Goal: Contribute content: Contribute content

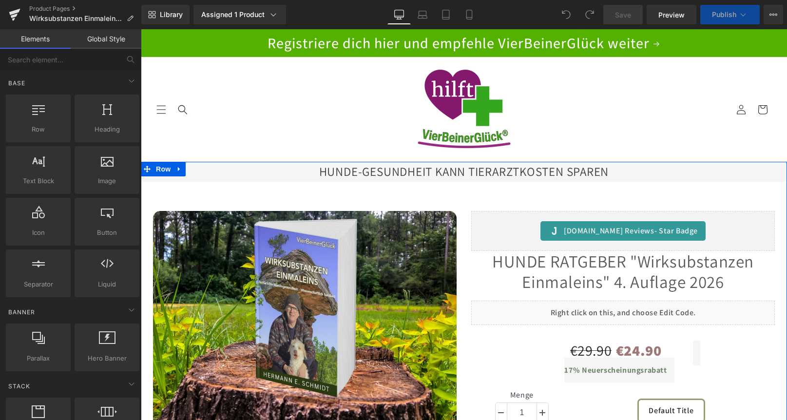
scroll to position [130, 0]
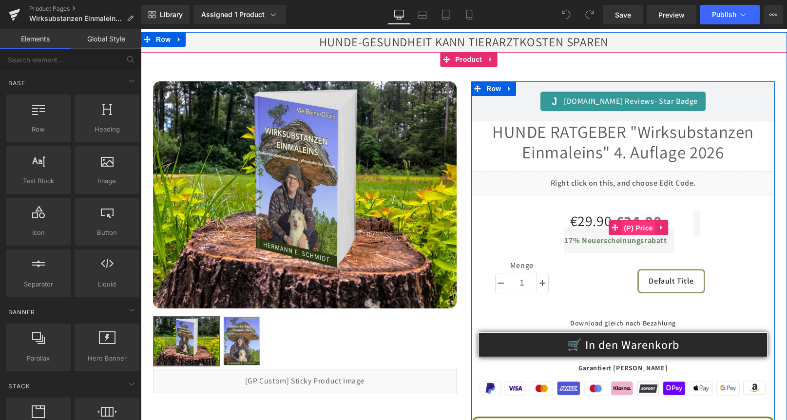
click at [636, 232] on span "(P) Price" at bounding box center [638, 228] width 34 height 15
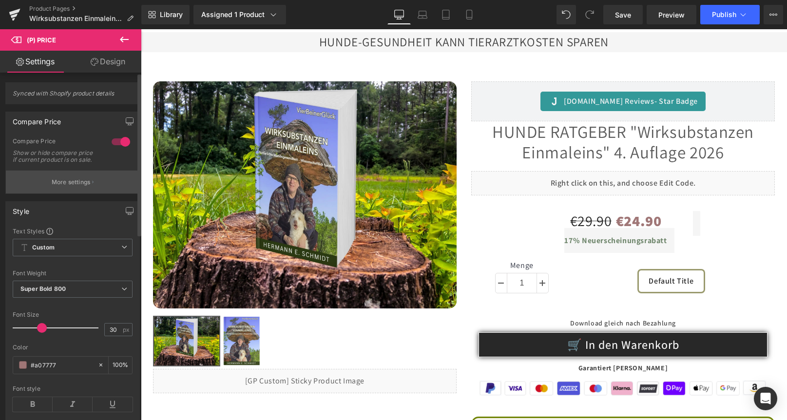
click at [68, 185] on p "More settings" at bounding box center [71, 182] width 39 height 9
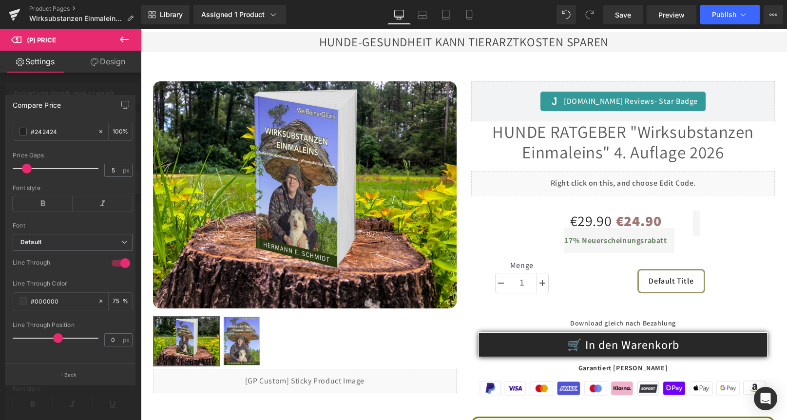
scroll to position [172, 0]
click at [63, 375] on button "Back" at bounding box center [70, 374] width 130 height 22
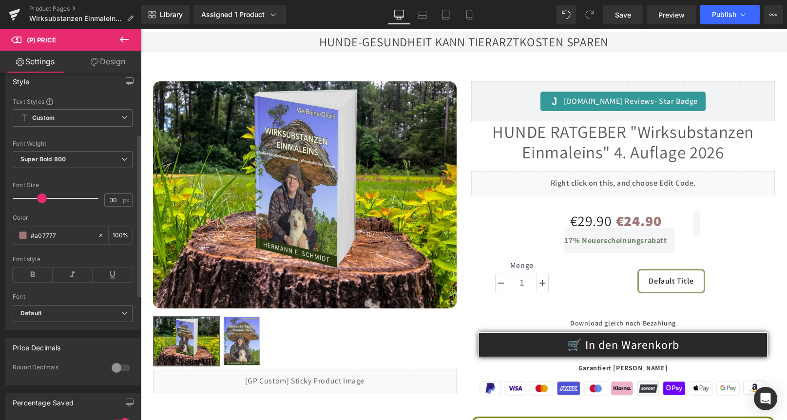
scroll to position [260, 0]
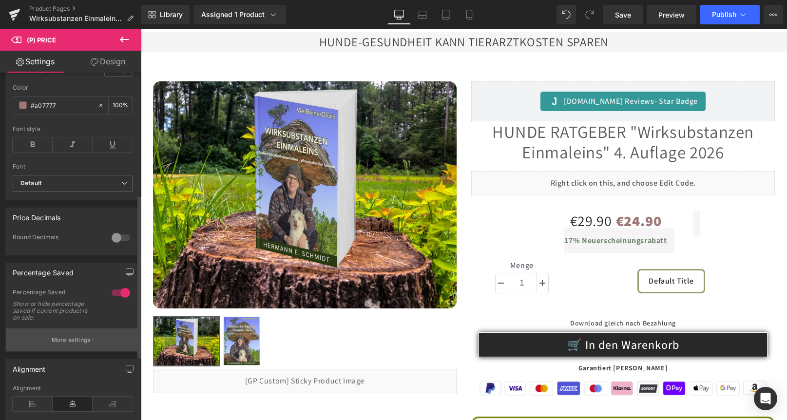
click at [66, 344] on p "More settings" at bounding box center [71, 340] width 39 height 9
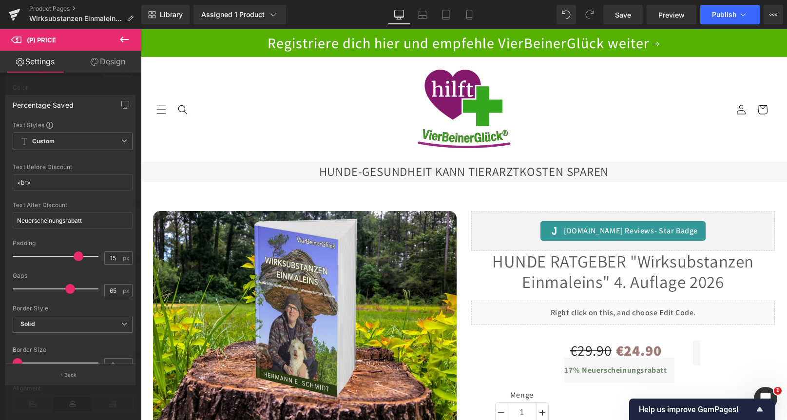
scroll to position [130, 0]
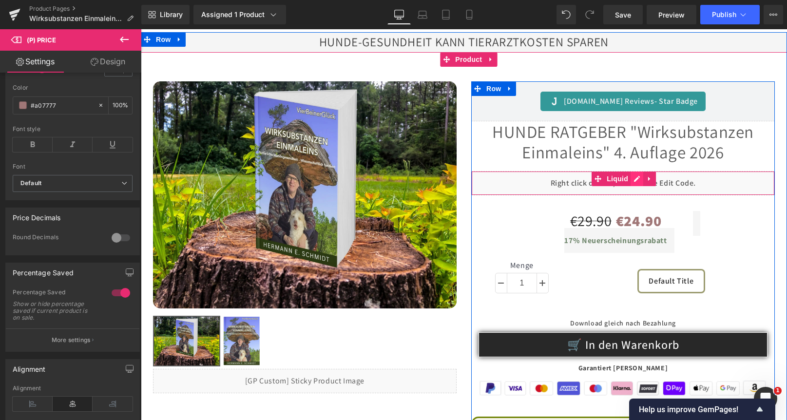
click at [635, 177] on div "Liquid" at bounding box center [622, 183] width 303 height 24
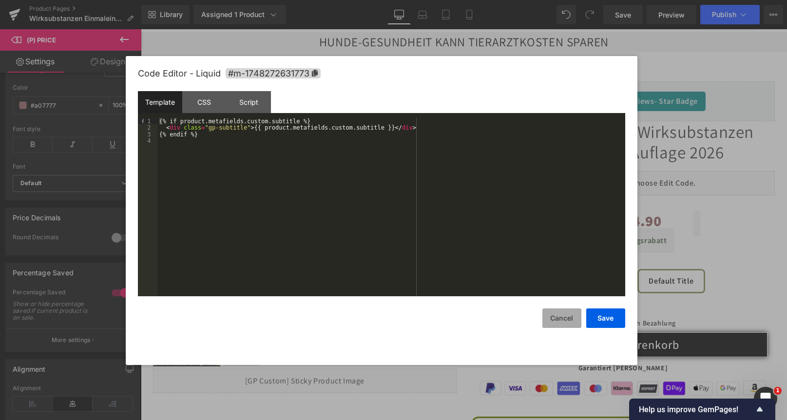
click at [557, 317] on button "Cancel" at bounding box center [561, 317] width 39 height 19
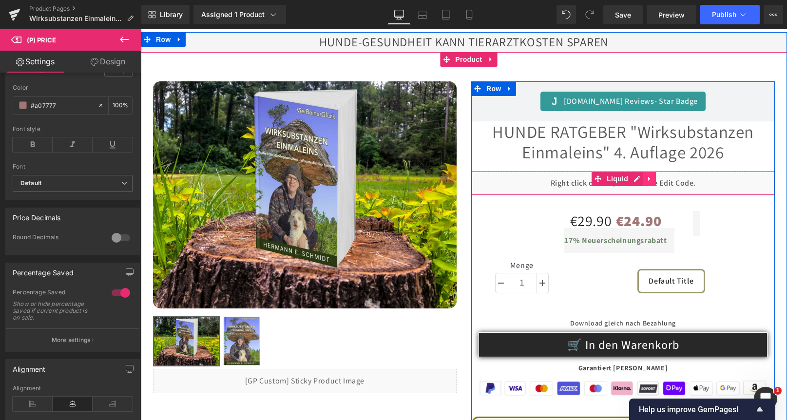
click at [648, 178] on icon at bounding box center [649, 178] width 2 height 4
click at [639, 178] on icon at bounding box center [642, 178] width 7 height 7
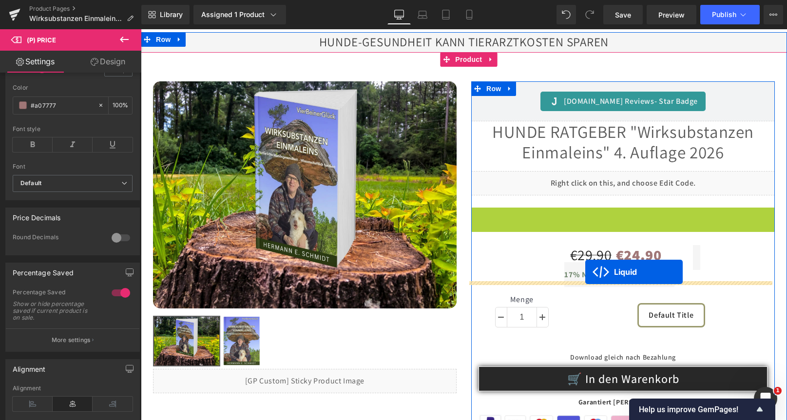
drag, startPoint x: 596, startPoint y: 216, endPoint x: 585, endPoint y: 271, distance: 56.6
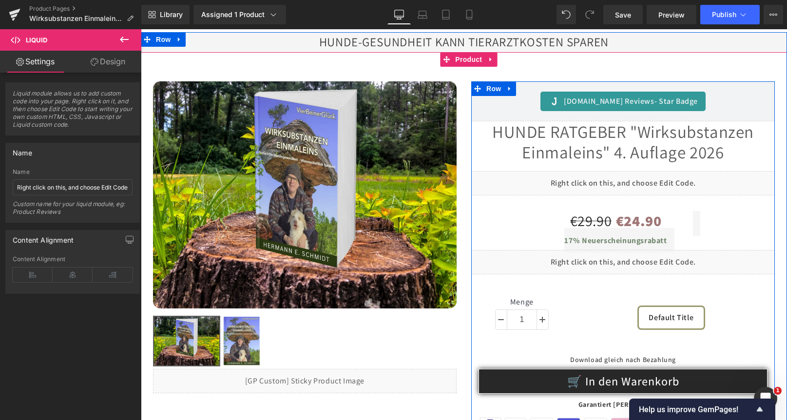
click at [634, 260] on div "Liquid" at bounding box center [622, 262] width 303 height 24
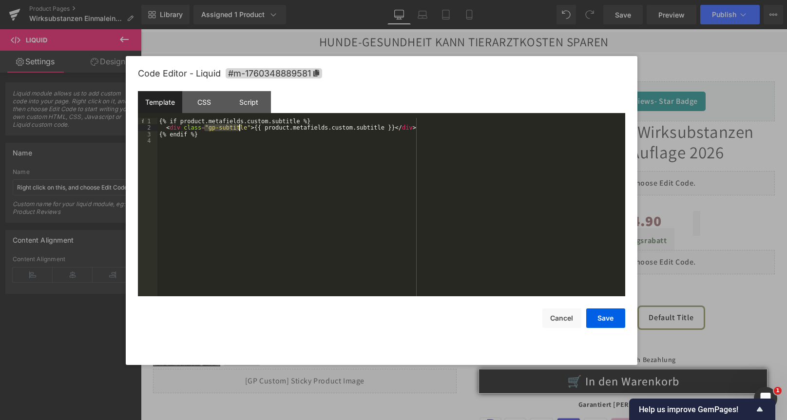
drag, startPoint x: 205, startPoint y: 130, endPoint x: 238, endPoint y: 128, distance: 33.7
click at [238, 128] on div "{% if product.metafields.custom.subtitle %} < div class = "gp-subtitle" > {{ pr…" at bounding box center [391, 214] width 468 height 192
click at [209, 100] on div "CSS" at bounding box center [204, 102] width 44 height 22
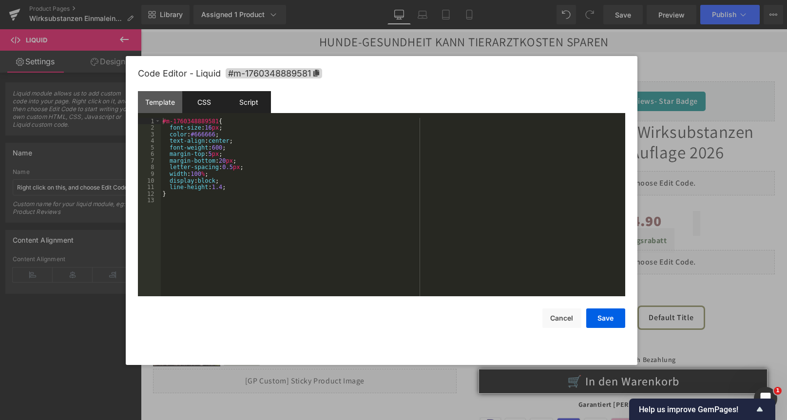
click at [253, 100] on div "Script" at bounding box center [248, 102] width 44 height 22
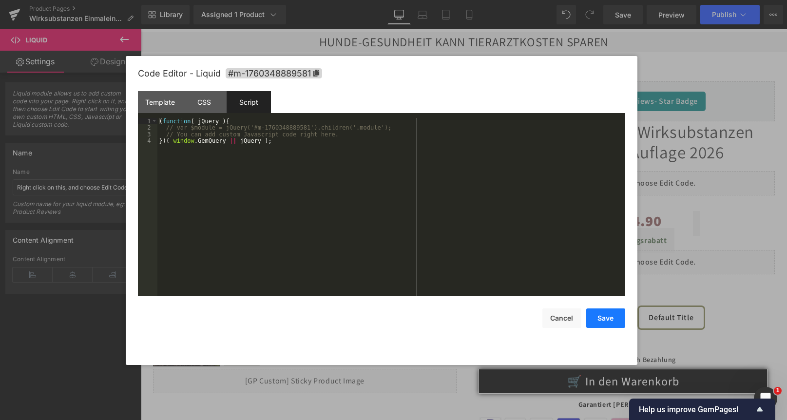
click at [610, 322] on button "Save" at bounding box center [605, 317] width 39 height 19
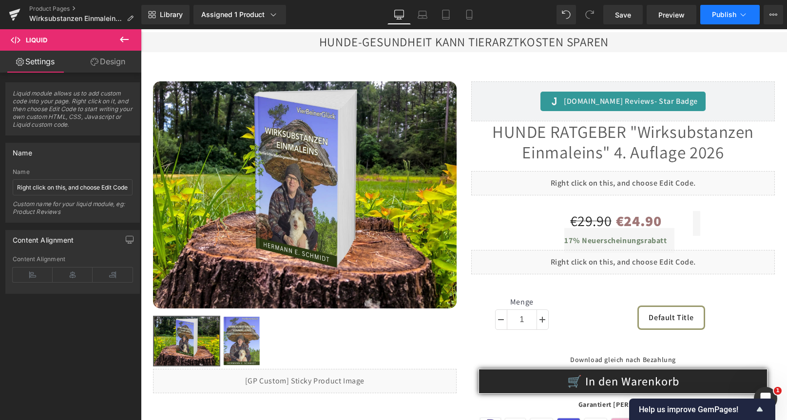
click at [725, 11] on span "Publish" at bounding box center [724, 15] width 24 height 8
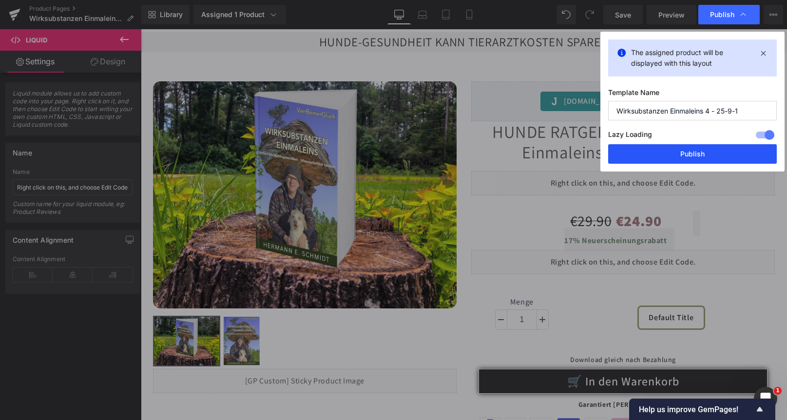
click at [675, 155] on button "Publish" at bounding box center [692, 153] width 169 height 19
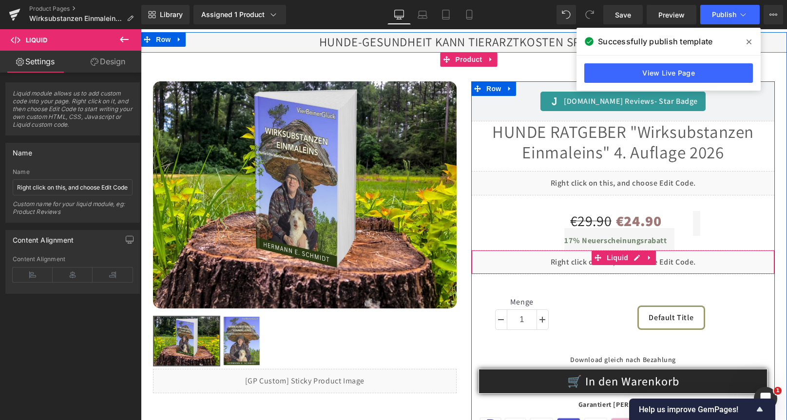
click at [632, 260] on div "Liquid" at bounding box center [622, 262] width 303 height 24
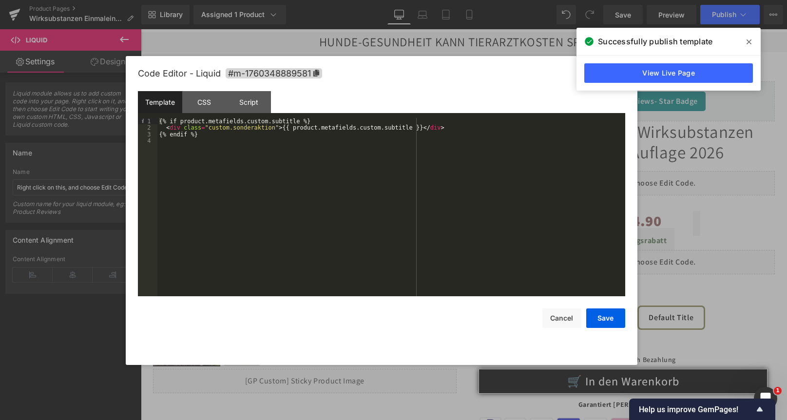
click at [206, 129] on div "{% if product.metafields.custom.subtitle %} < div class = "custom.sonderaktion"…" at bounding box center [391, 214] width 468 height 192
drag, startPoint x: 205, startPoint y: 128, endPoint x: 266, endPoint y: 129, distance: 61.4
click at [266, 129] on div "{% if product.metafields.custom.subtitle %} < div class = "custom.sonderaktion"…" at bounding box center [391, 214] width 468 height 192
click at [197, 154] on div "{% if product.metafields.custom.subtitle %} < div class = "custom.sonderaktion"…" at bounding box center [391, 214] width 468 height 192
drag, startPoint x: 205, startPoint y: 130, endPoint x: 264, endPoint y: 131, distance: 59.4
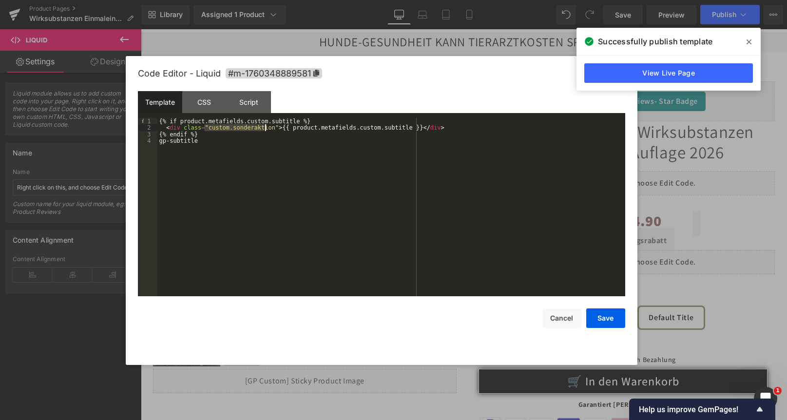
click at [264, 131] on div "{% if product.metafields.custom.subtitle %} < div class = "custom.sonderaktion"…" at bounding box center [391, 214] width 468 height 192
click at [312, 129] on div "{% if product.metafields.custom.subtitle %} < div class = "" > {{ product.metaf…" at bounding box center [391, 214] width 468 height 192
click at [316, 125] on div "{% if product.metafields.custom.subtitle %} < div class = "" > {{ product.metaf…" at bounding box center [391, 214] width 468 height 192
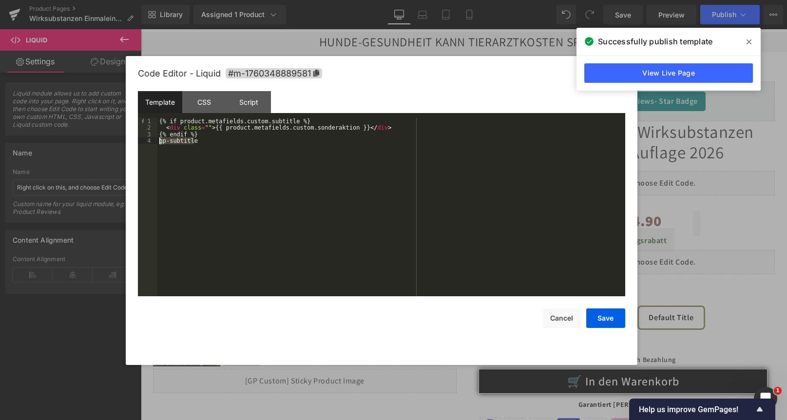
drag, startPoint x: 198, startPoint y: 146, endPoint x: 157, endPoint y: 142, distance: 41.1
click at [157, 142] on pre "1 2 3 4 {% if product.metafields.custom.subtitle %} < div class = "" > {{ produ…" at bounding box center [381, 207] width 487 height 178
click at [205, 128] on div "{% if product.metafields.custom.subtitle %} < div class = "" > {{ product.metaf…" at bounding box center [391, 214] width 468 height 192
click at [591, 317] on button "Save" at bounding box center [605, 317] width 39 height 19
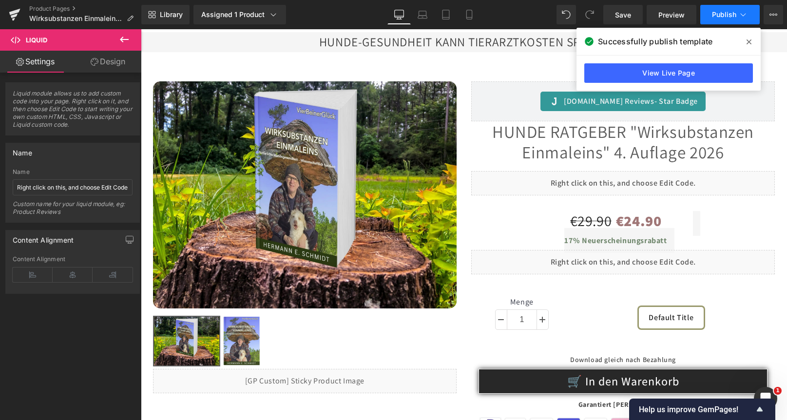
click at [746, 14] on icon at bounding box center [743, 15] width 10 height 10
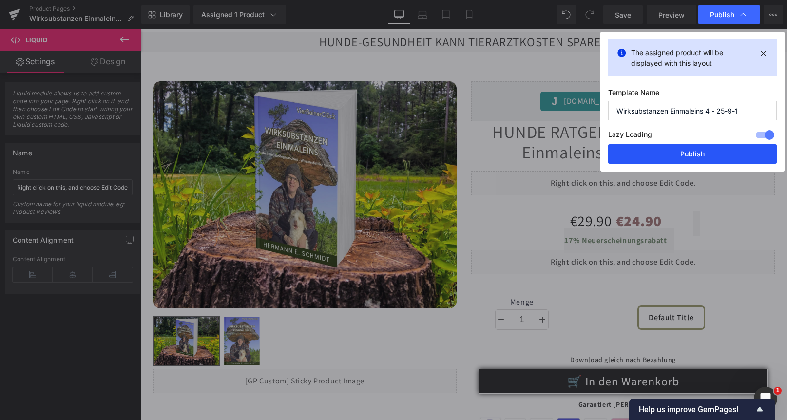
click at [680, 152] on button "Publish" at bounding box center [692, 153] width 169 height 19
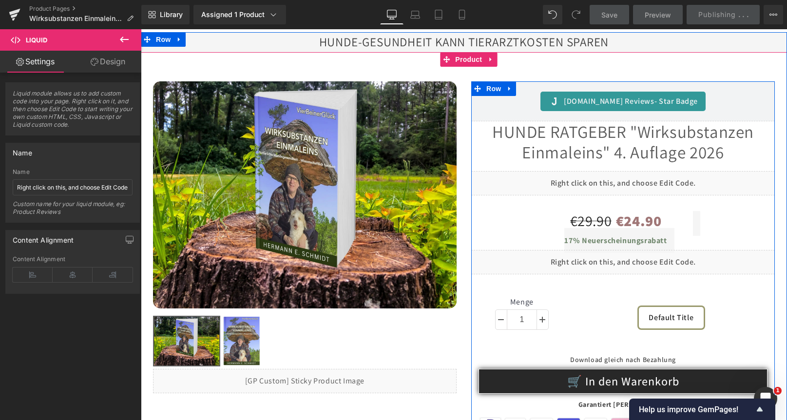
click at [632, 258] on div "Liquid" at bounding box center [622, 262] width 303 height 24
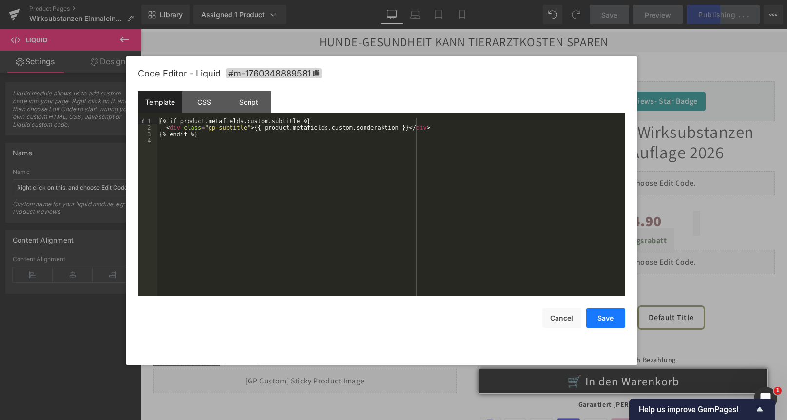
click at [596, 314] on button "Save" at bounding box center [605, 317] width 39 height 19
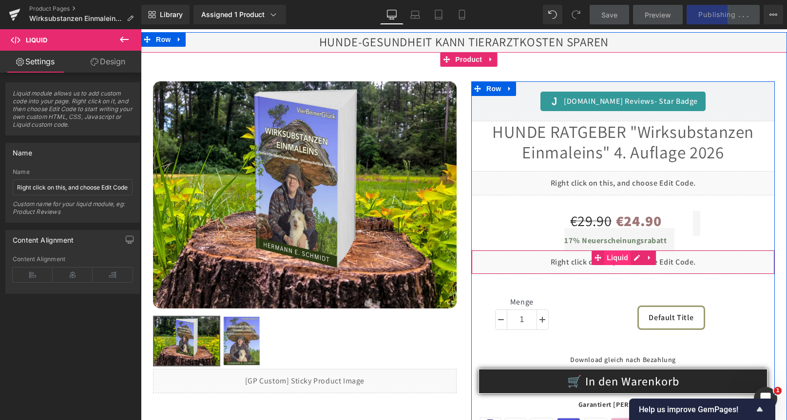
click at [606, 261] on span "Liquid" at bounding box center [617, 257] width 26 height 15
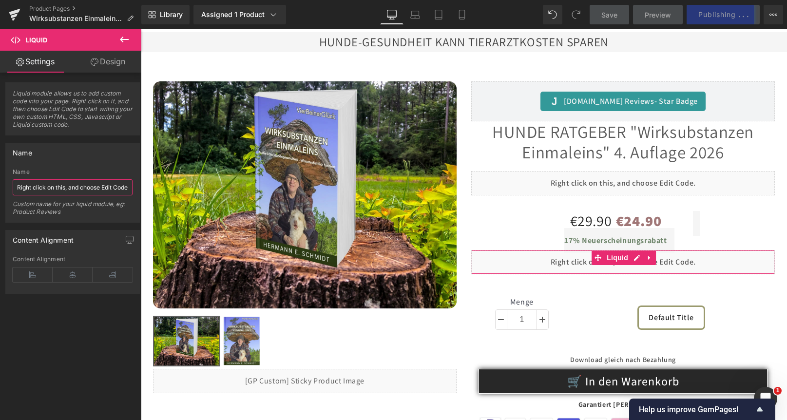
click at [16, 187] on input "Right click on this, and choose Edit Code." at bounding box center [73, 187] width 120 height 16
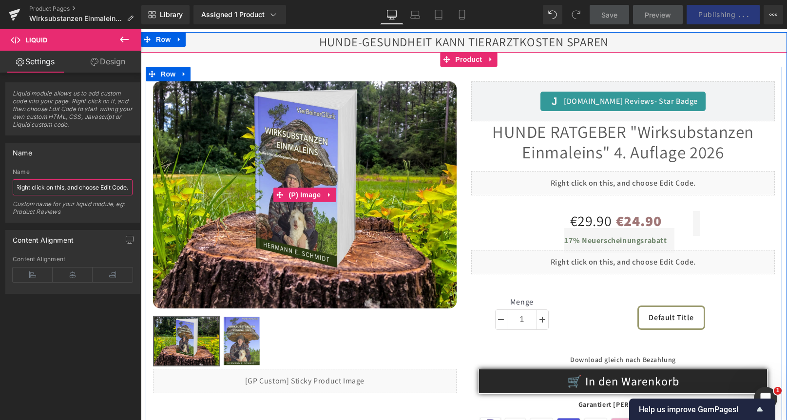
drag, startPoint x: 157, startPoint y: 217, endPoint x: 186, endPoint y: 193, distance: 37.4
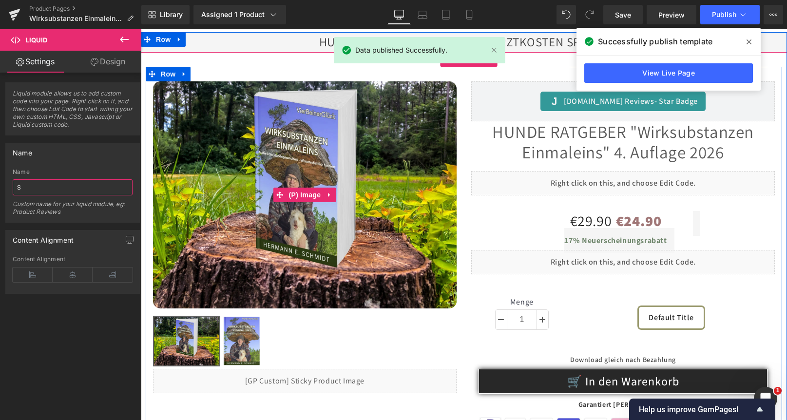
scroll to position [0, 0]
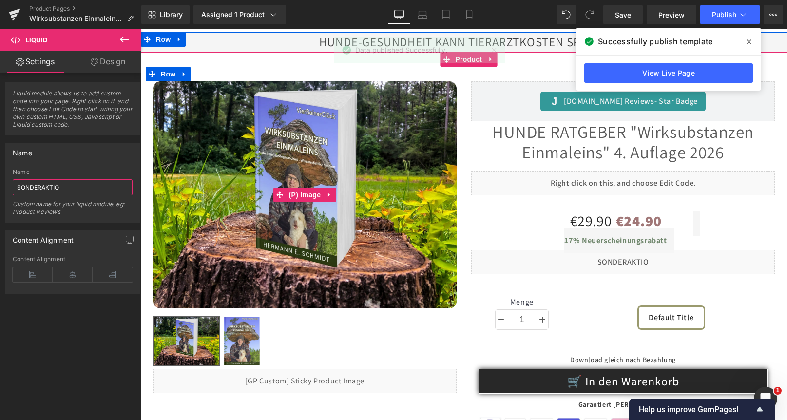
type input "SONDERAKTION"
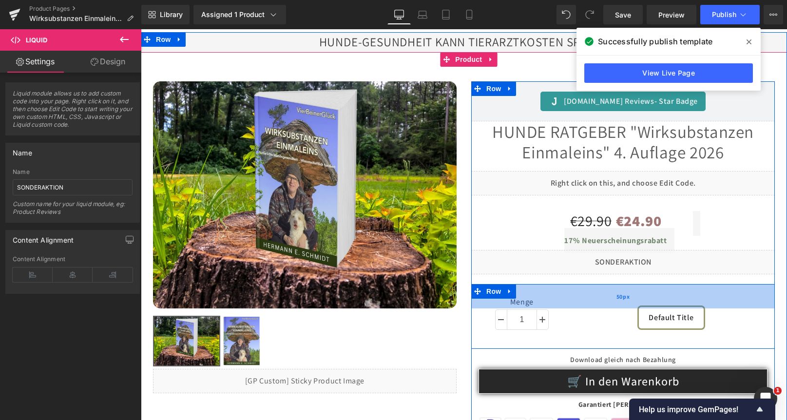
click at [556, 286] on div "50px" at bounding box center [622, 296] width 303 height 24
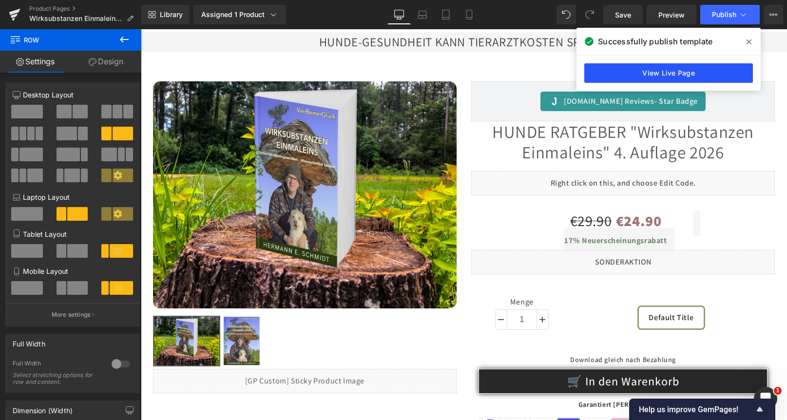
click at [623, 66] on link "View Live Page" at bounding box center [668, 72] width 169 height 19
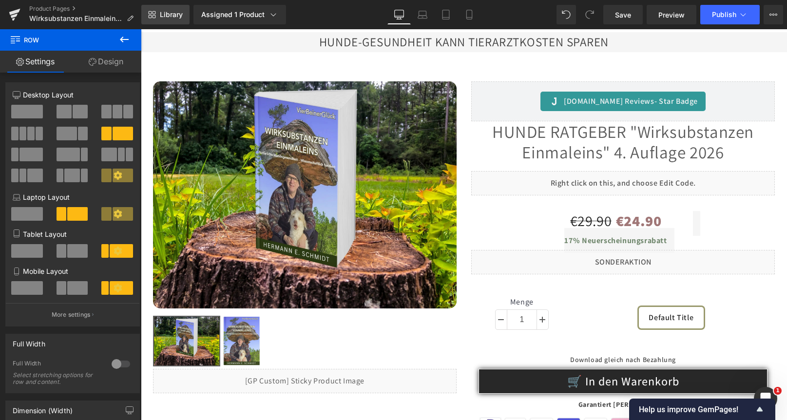
click at [164, 14] on span "Library" at bounding box center [171, 14] width 23 height 9
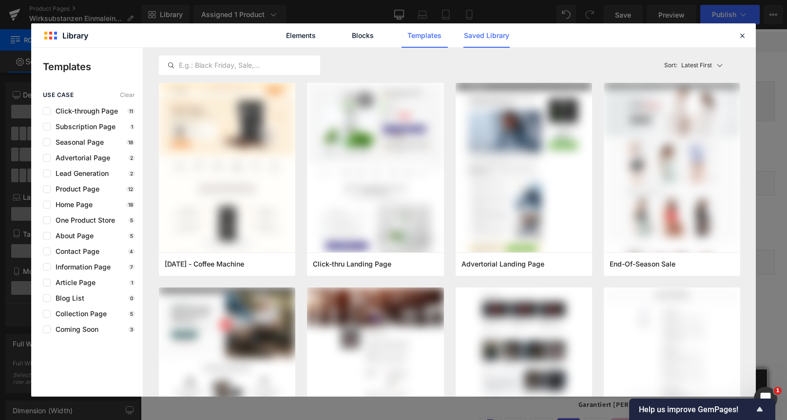
click at [489, 37] on link "Saved Library" at bounding box center [486, 35] width 46 height 24
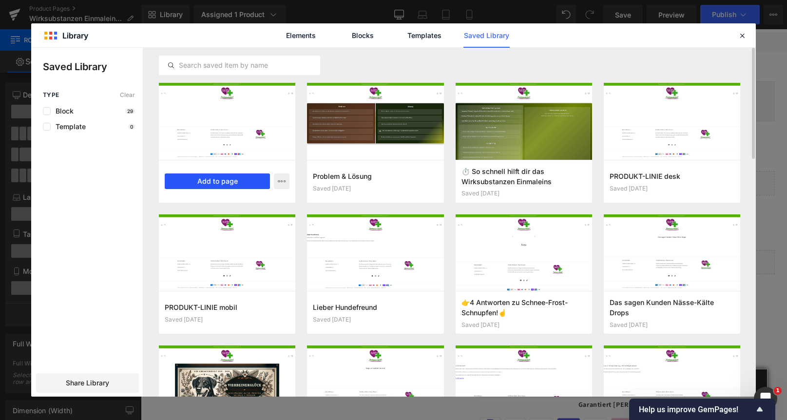
click at [222, 176] on button "Add to page" at bounding box center [217, 181] width 105 height 16
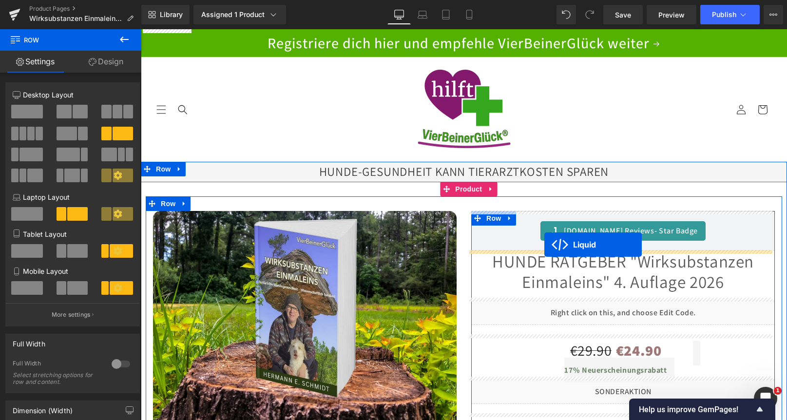
drag, startPoint x: 431, startPoint y: 97, endPoint x: 544, endPoint y: 244, distance: 185.6
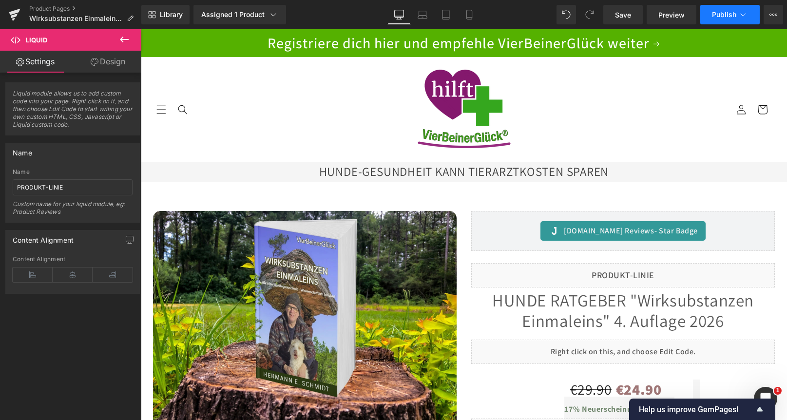
click at [713, 13] on span "Publish" at bounding box center [724, 15] width 24 height 8
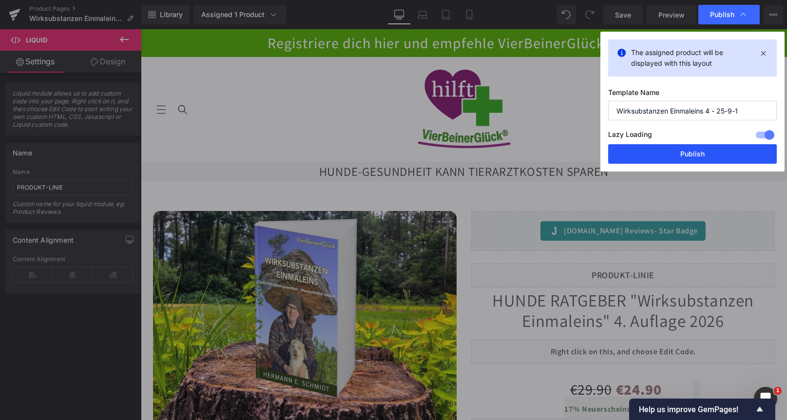
click at [665, 151] on button "Publish" at bounding box center [692, 153] width 169 height 19
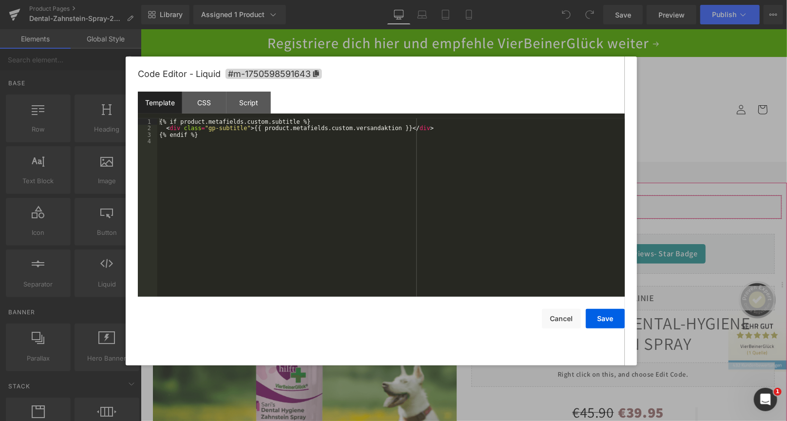
click at [471, 204] on div "Liquid" at bounding box center [463, 206] width 637 height 24
drag, startPoint x: 205, startPoint y: 131, endPoint x: 239, endPoint y: 131, distance: 34.1
click at [239, 131] on div "{% if product.metafields.custom.subtitle %} < div class = "gp-subtitle" > {{ pr…" at bounding box center [391, 214] width 468 height 192
click at [563, 321] on button "Cancel" at bounding box center [561, 318] width 39 height 19
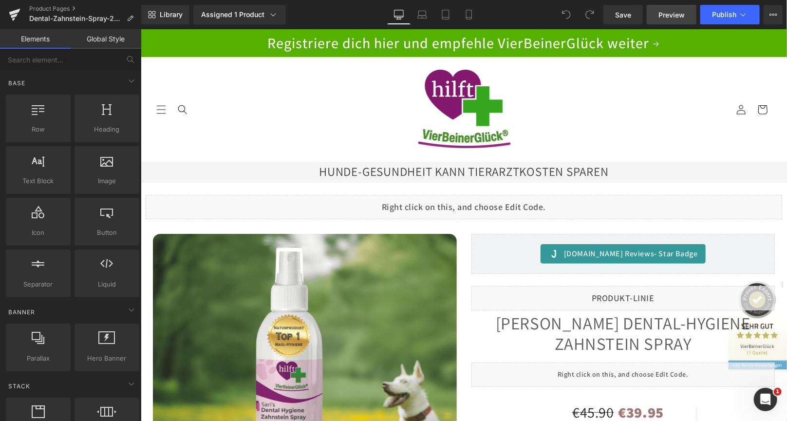
click at [661, 14] on span "Preview" at bounding box center [671, 15] width 26 height 10
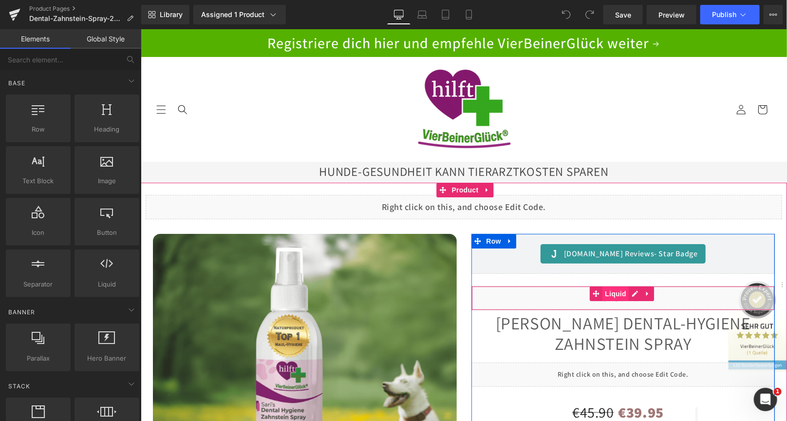
click at [613, 295] on span "Liquid" at bounding box center [615, 293] width 26 height 15
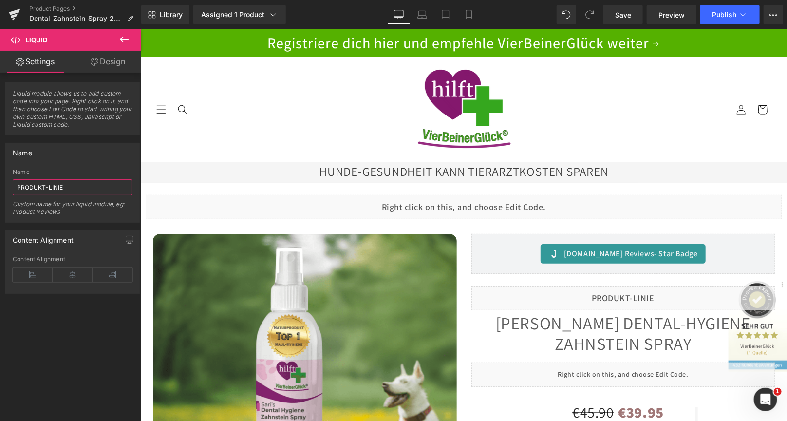
drag, startPoint x: 73, startPoint y: 191, endPoint x: -11, endPoint y: 180, distance: 84.0
click at [0, 180] on html "Liquid You are previewing how the will restyle your page. You can not edit Elem…" at bounding box center [393, 210] width 787 height 421
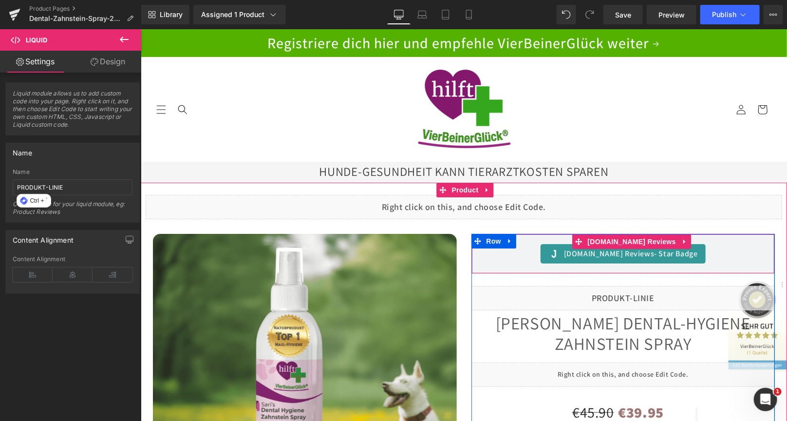
click at [736, 257] on div "[DOMAIN_NAME] Reviews - Star Badge" at bounding box center [622, 253] width 283 height 19
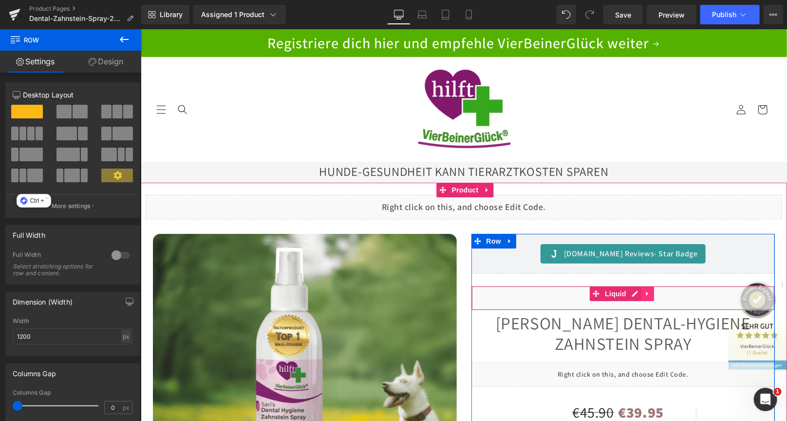
click at [646, 295] on icon at bounding box center [647, 292] width 7 height 7
click at [625, 294] on icon at bounding box center [628, 293] width 7 height 7
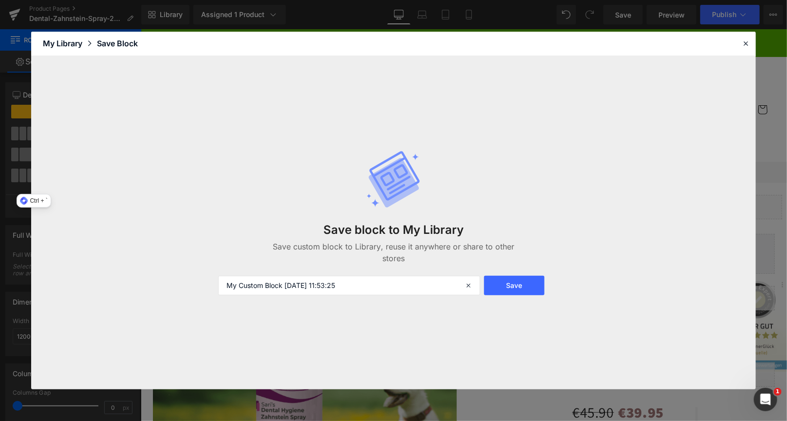
drag, startPoint x: 362, startPoint y: 287, endPoint x: 50, endPoint y: 262, distance: 312.6
click at [50, 262] on div "Save block to My Library Save custom block to Library, reuse it anywhere or sha…" at bounding box center [393, 222] width 725 height 333
type input "PRODUKT-LINIE"
click at [506, 288] on button "Save" at bounding box center [514, 285] width 60 height 19
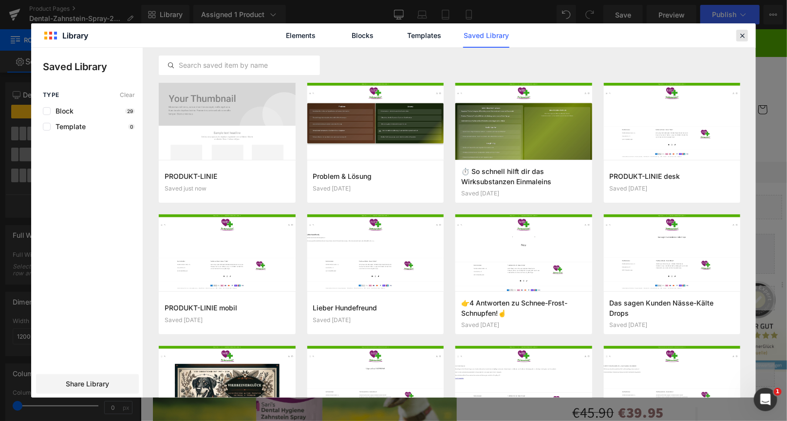
click at [740, 34] on icon at bounding box center [742, 35] width 9 height 9
